Goal: Transaction & Acquisition: Purchase product/service

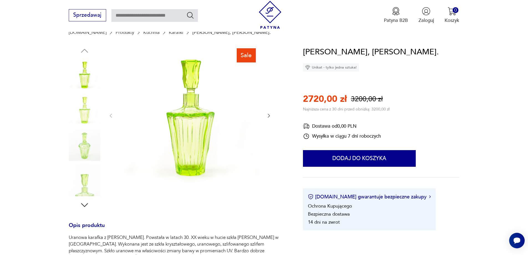
click at [270, 115] on icon "button" at bounding box center [269, 116] width 6 height 6
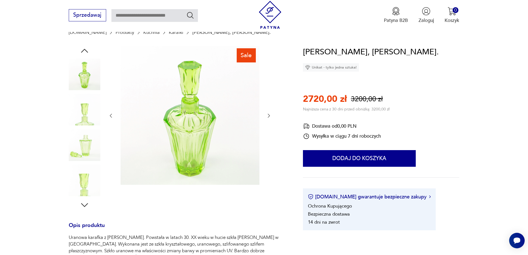
click at [270, 115] on icon "button" at bounding box center [269, 116] width 6 height 6
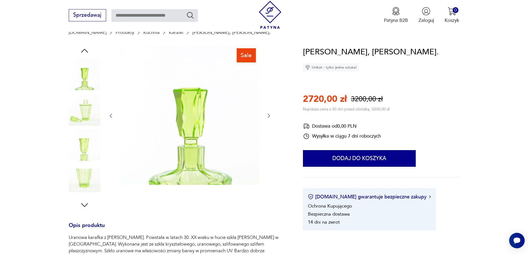
click at [270, 115] on icon "button" at bounding box center [269, 116] width 6 height 6
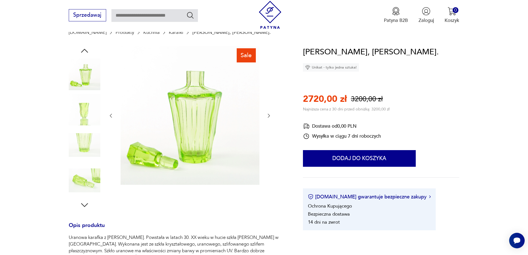
click at [270, 116] on icon "button" at bounding box center [269, 116] width 6 height 6
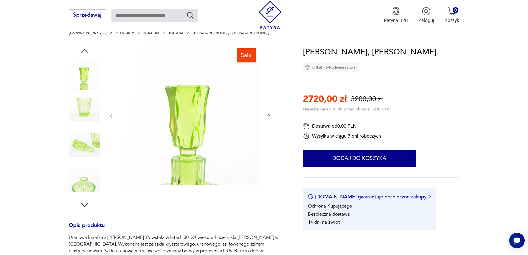
click at [269, 117] on icon "button" at bounding box center [269, 116] width 6 height 6
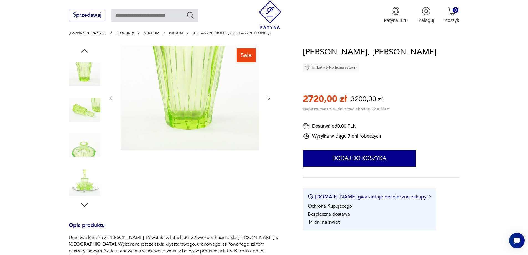
click at [269, 117] on div at bounding box center [190, 98] width 164 height 105
